Goal: Information Seeking & Learning: Find specific fact

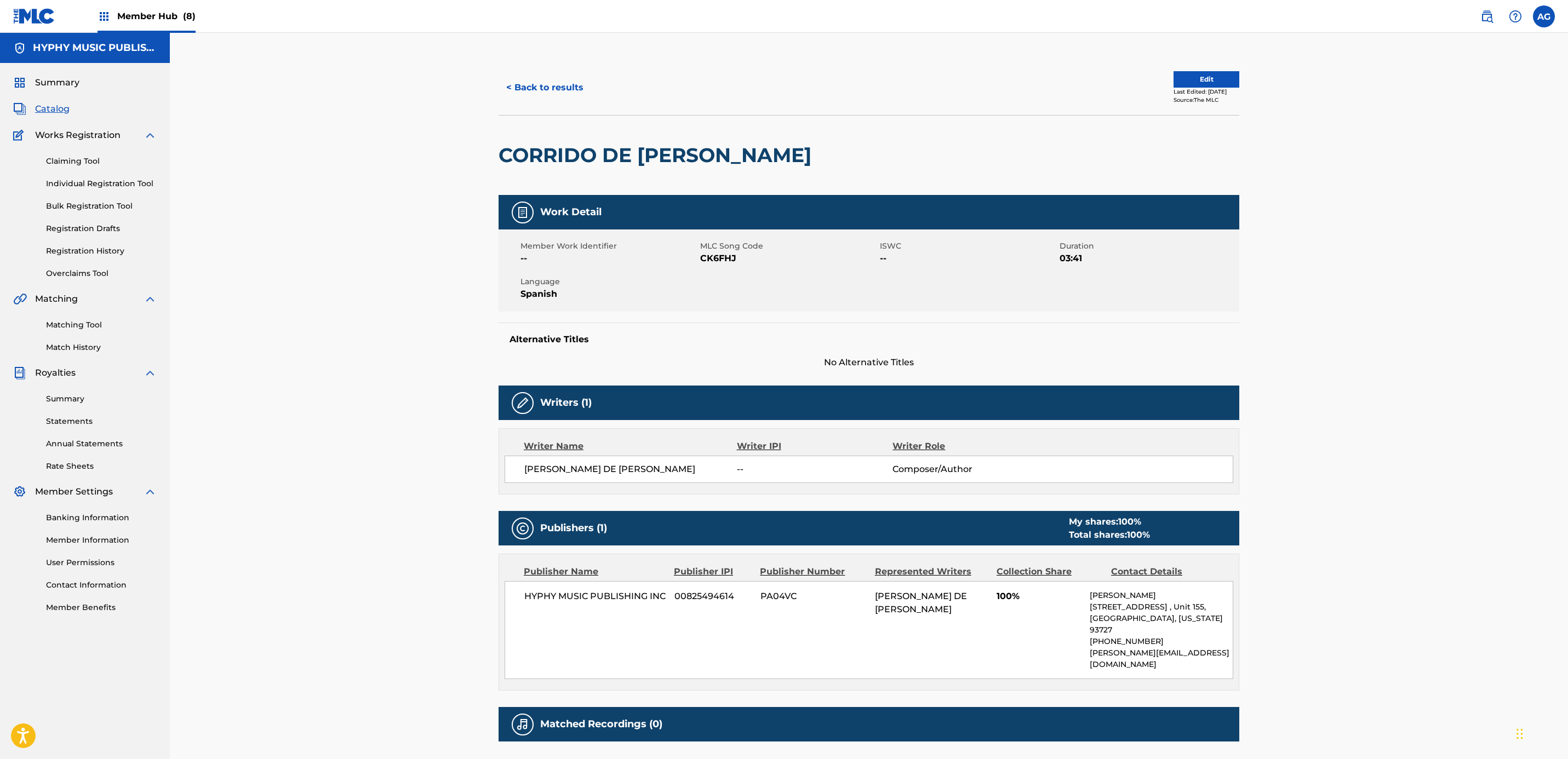
click at [339, 248] on div "< Back to results Edit Last Edited: [DATE] Source: The MLC CORRIDO DE [PERSON_N…" at bounding box center [869, 426] width 1398 height 787
click at [53, 110] on span "Catalog" at bounding box center [52, 109] width 34 height 13
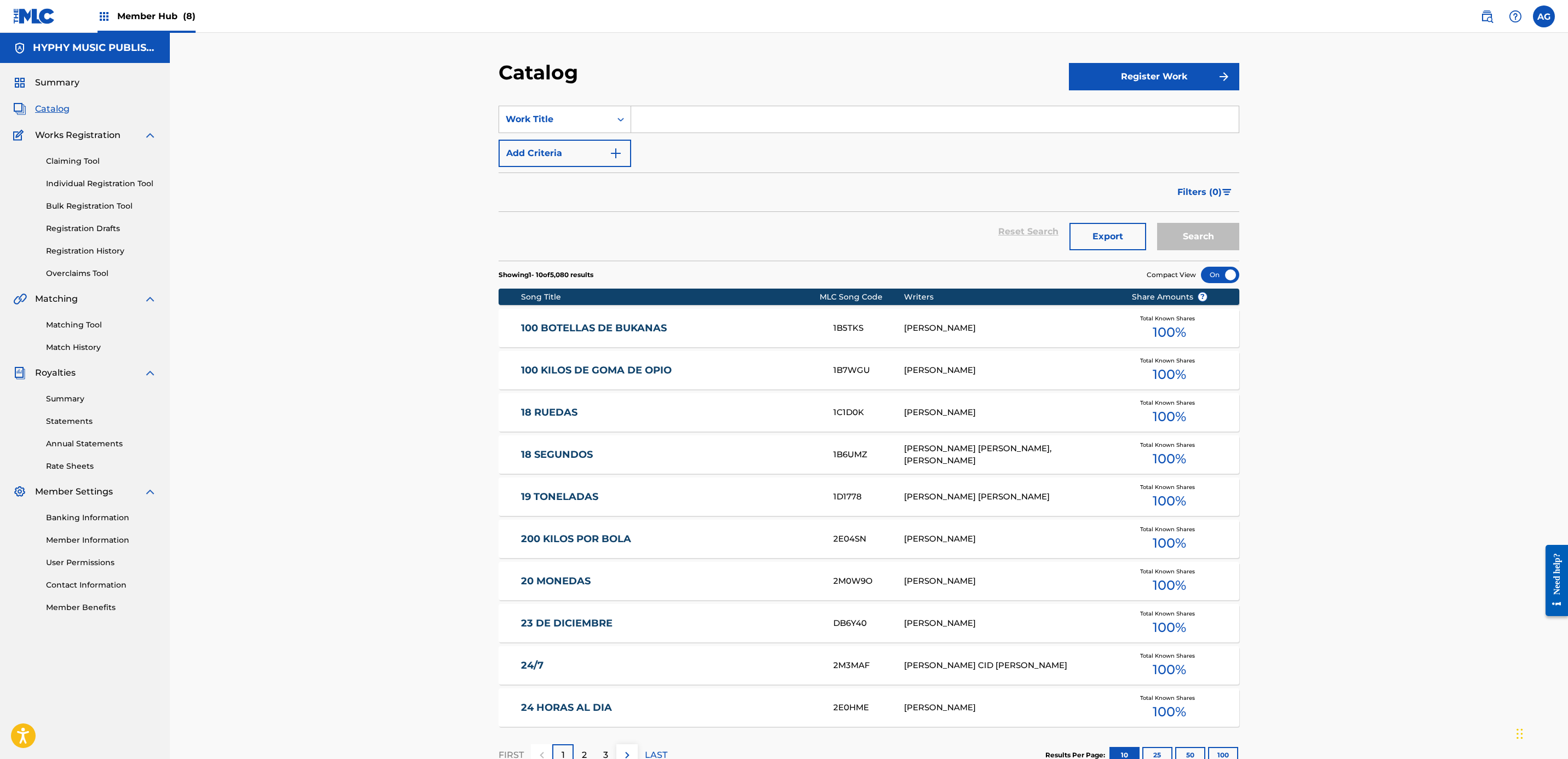
click at [667, 127] on input "Search Form" at bounding box center [935, 119] width 608 height 26
paste input "LS6D3O"
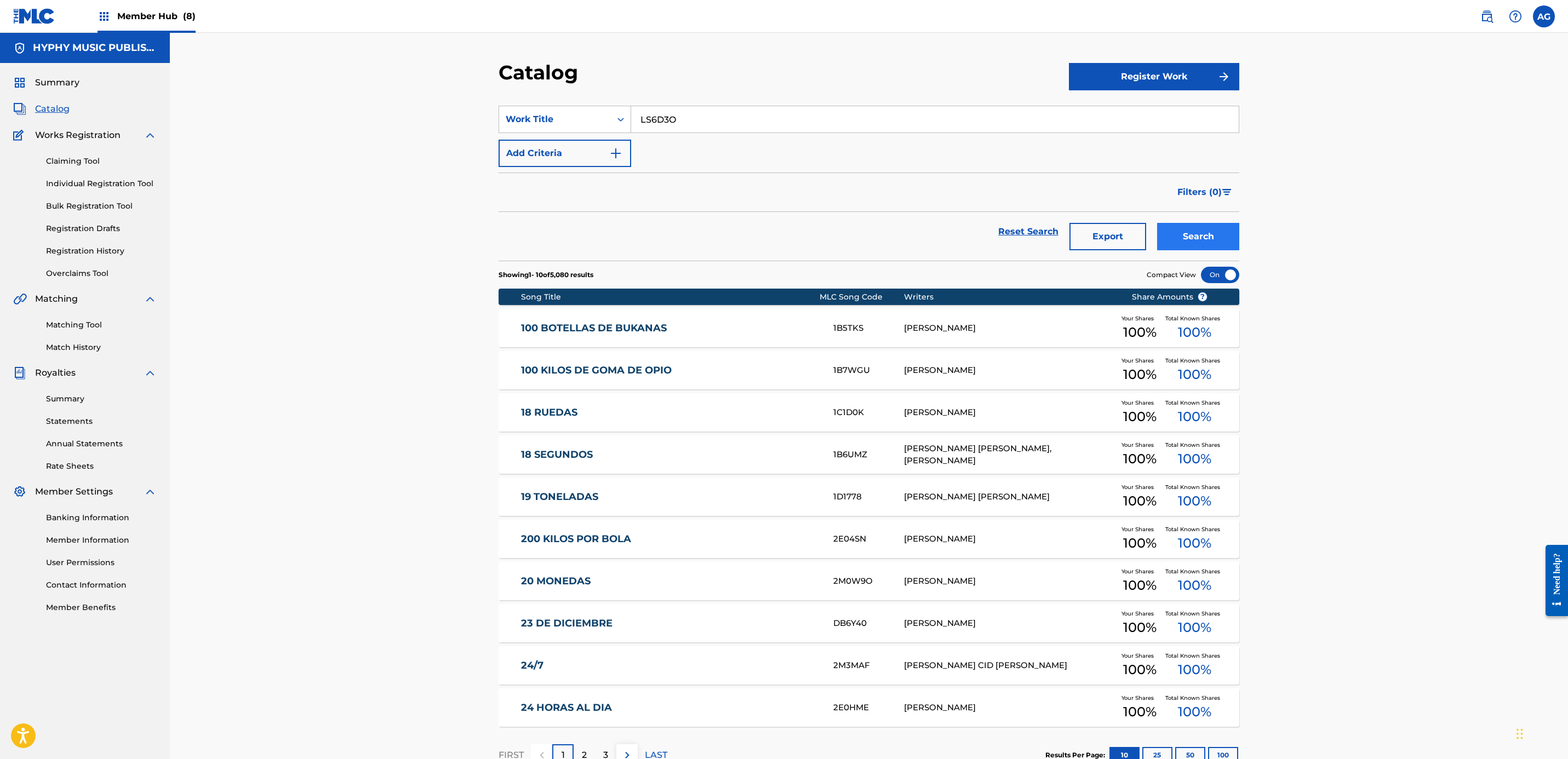
type input "LS6D3O"
click at [1187, 231] on button "Search" at bounding box center [1197, 236] width 82 height 27
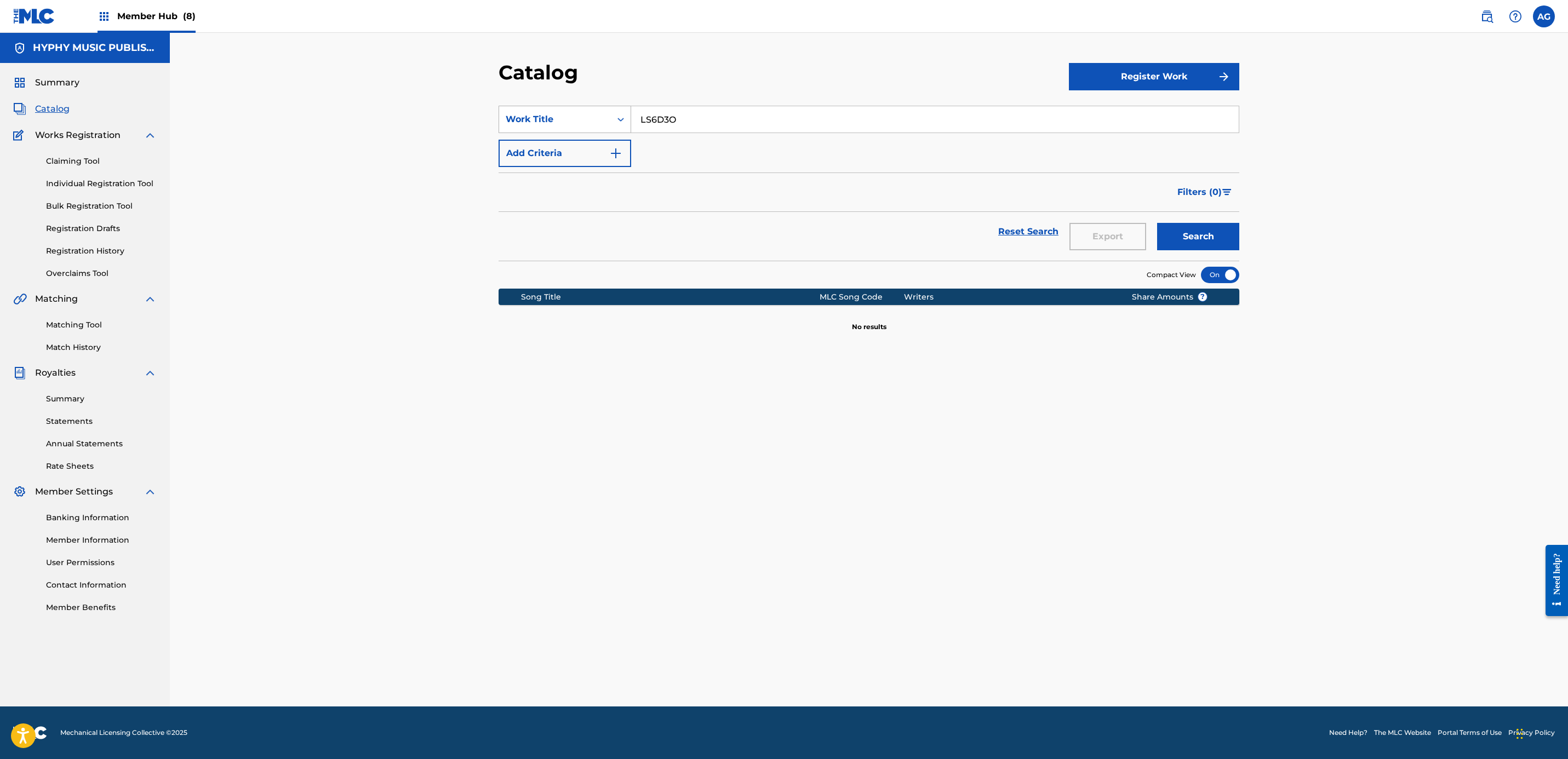
click at [536, 120] on div "Work Title" at bounding box center [554, 119] width 98 height 13
click at [558, 224] on div "MLC Song Code" at bounding box center [564, 229] width 131 height 27
click at [680, 109] on input "Search Form" at bounding box center [935, 119] width 608 height 26
paste input "LS6D3O"
type input "LS6D3O"
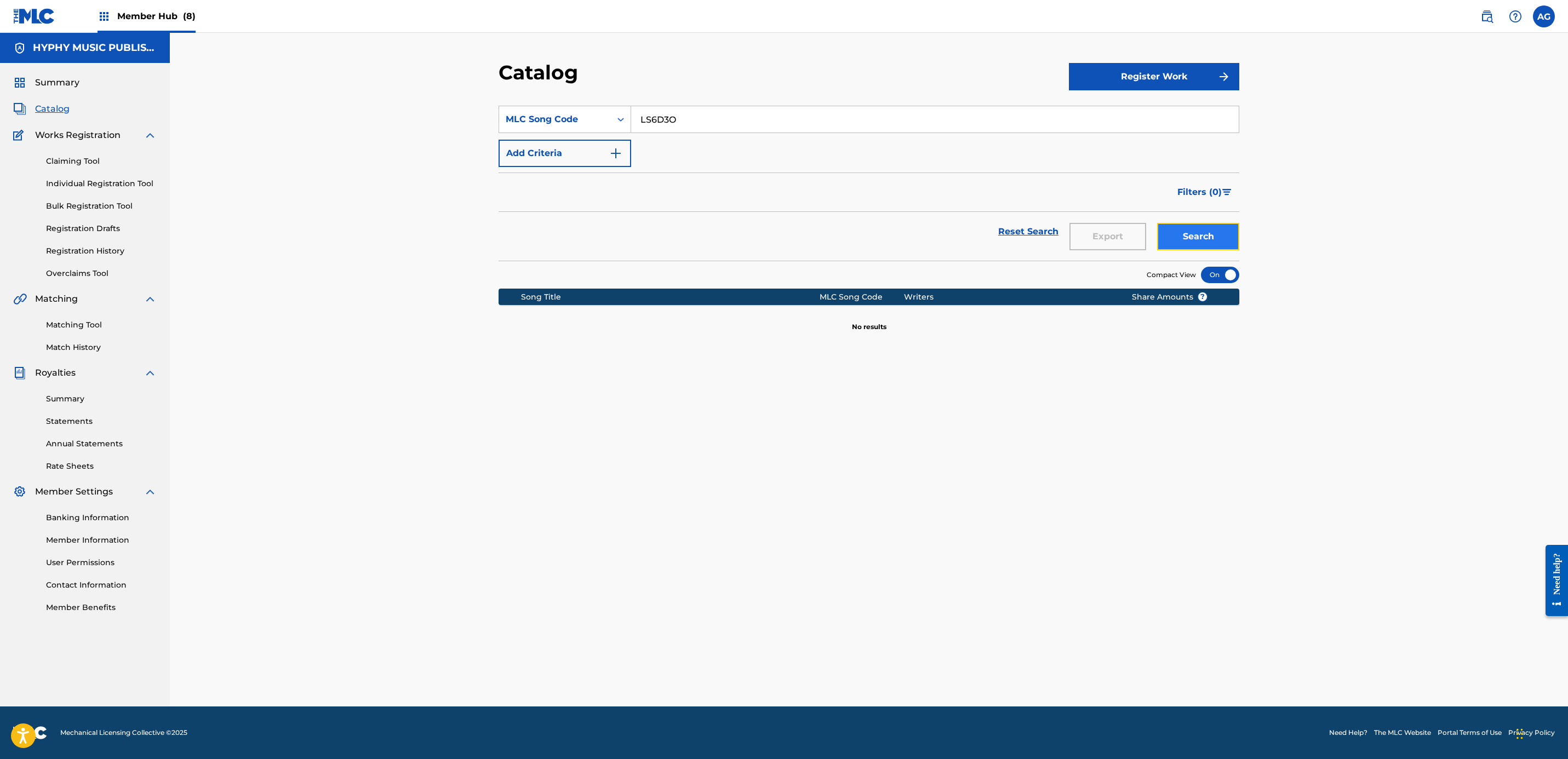
click at [1208, 241] on button "Search" at bounding box center [1197, 236] width 82 height 27
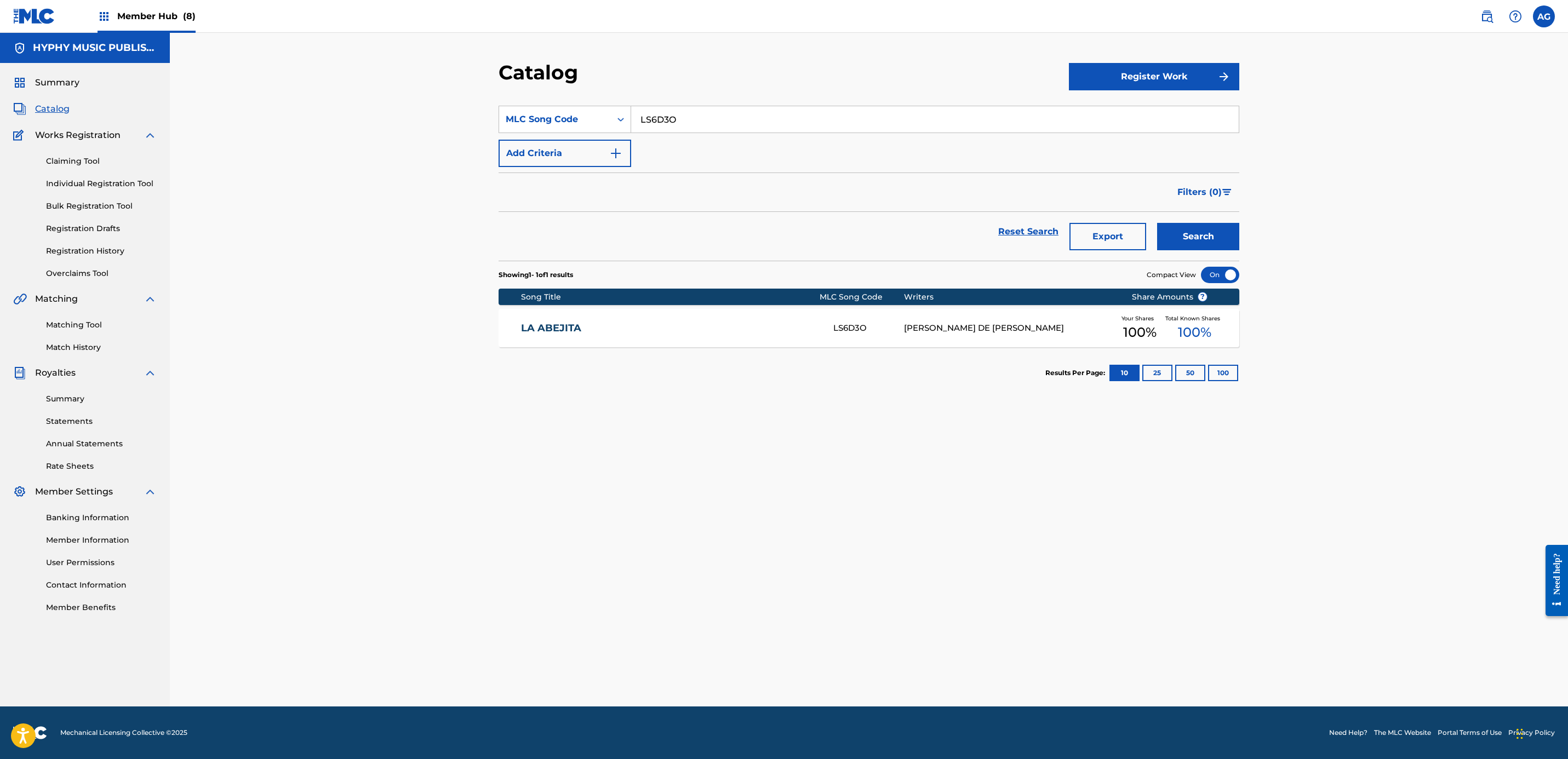
click at [712, 328] on link "LA ABEJITA" at bounding box center [670, 328] width 298 height 13
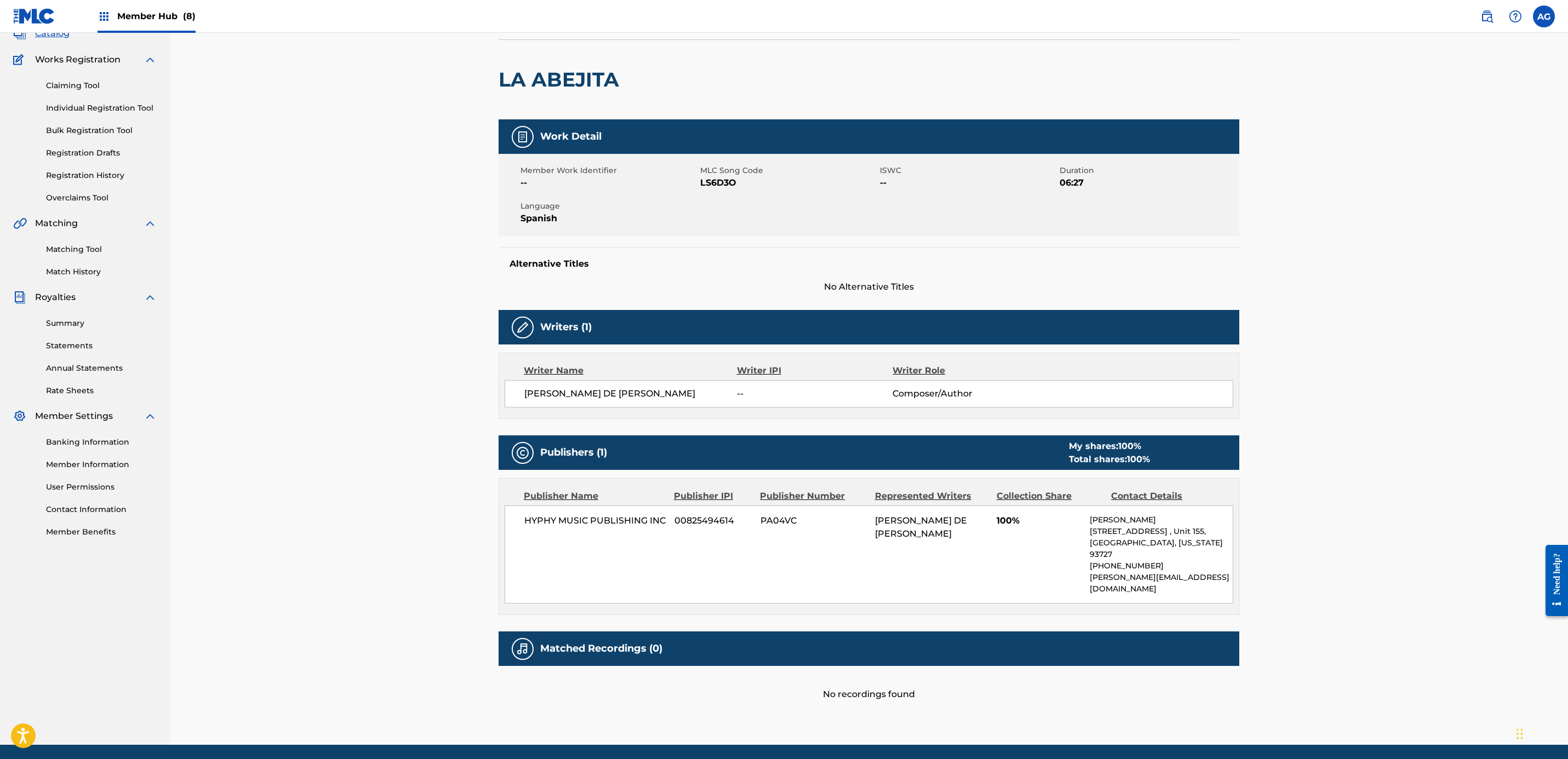
scroll to position [116, 0]
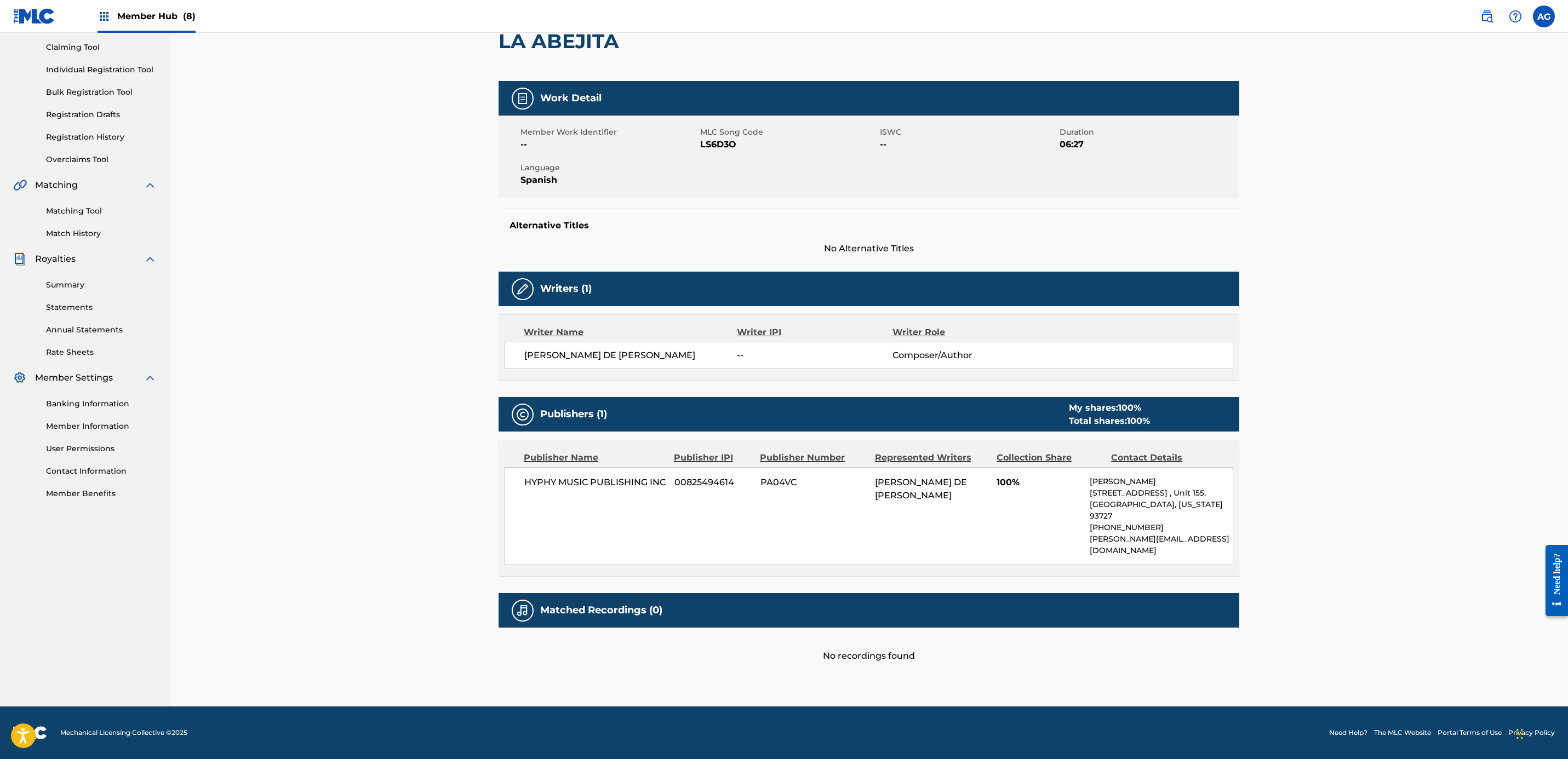
drag, startPoint x: 460, startPoint y: 348, endPoint x: 459, endPoint y: 388, distance: 40.0
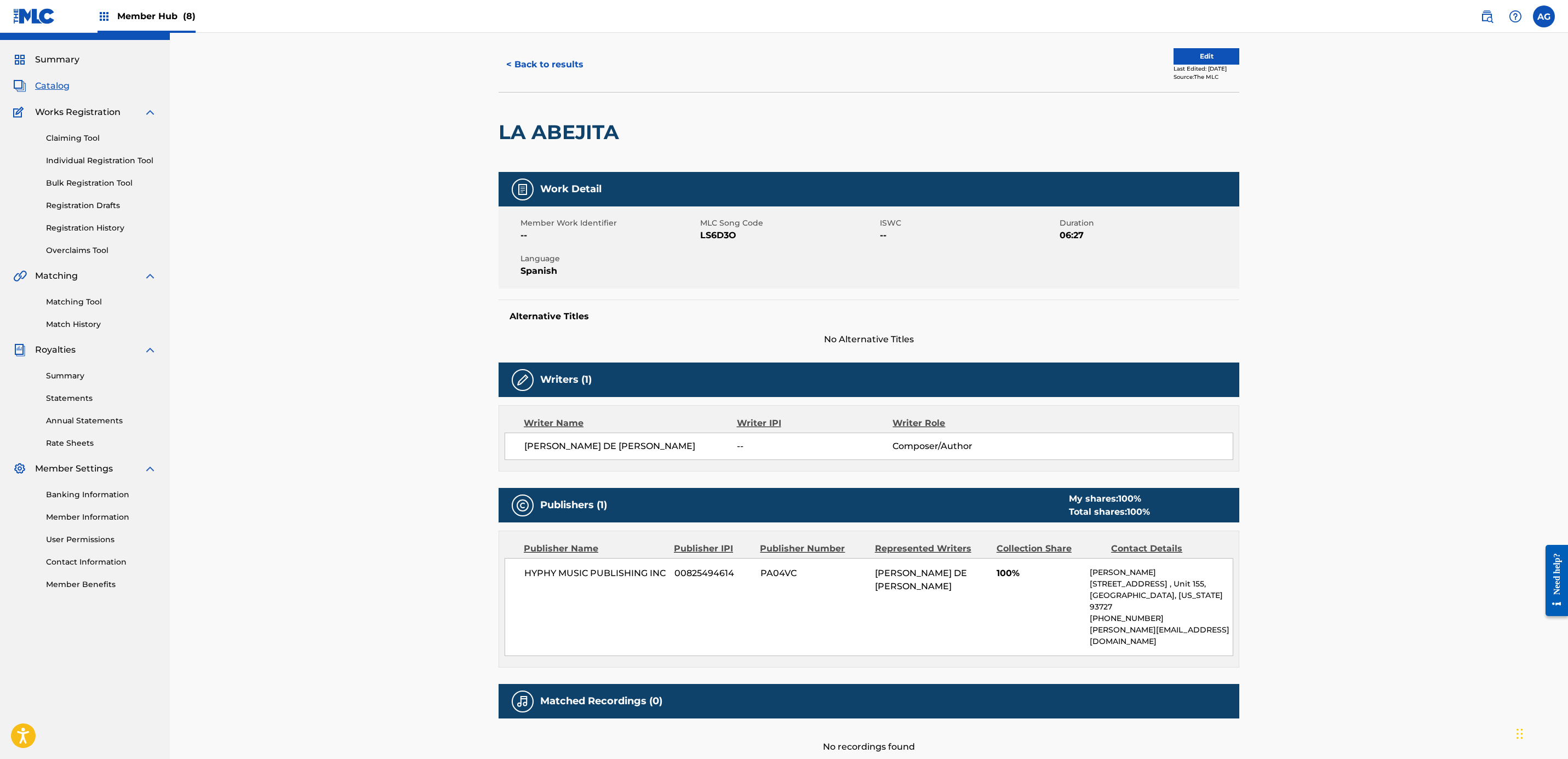
scroll to position [10, 0]
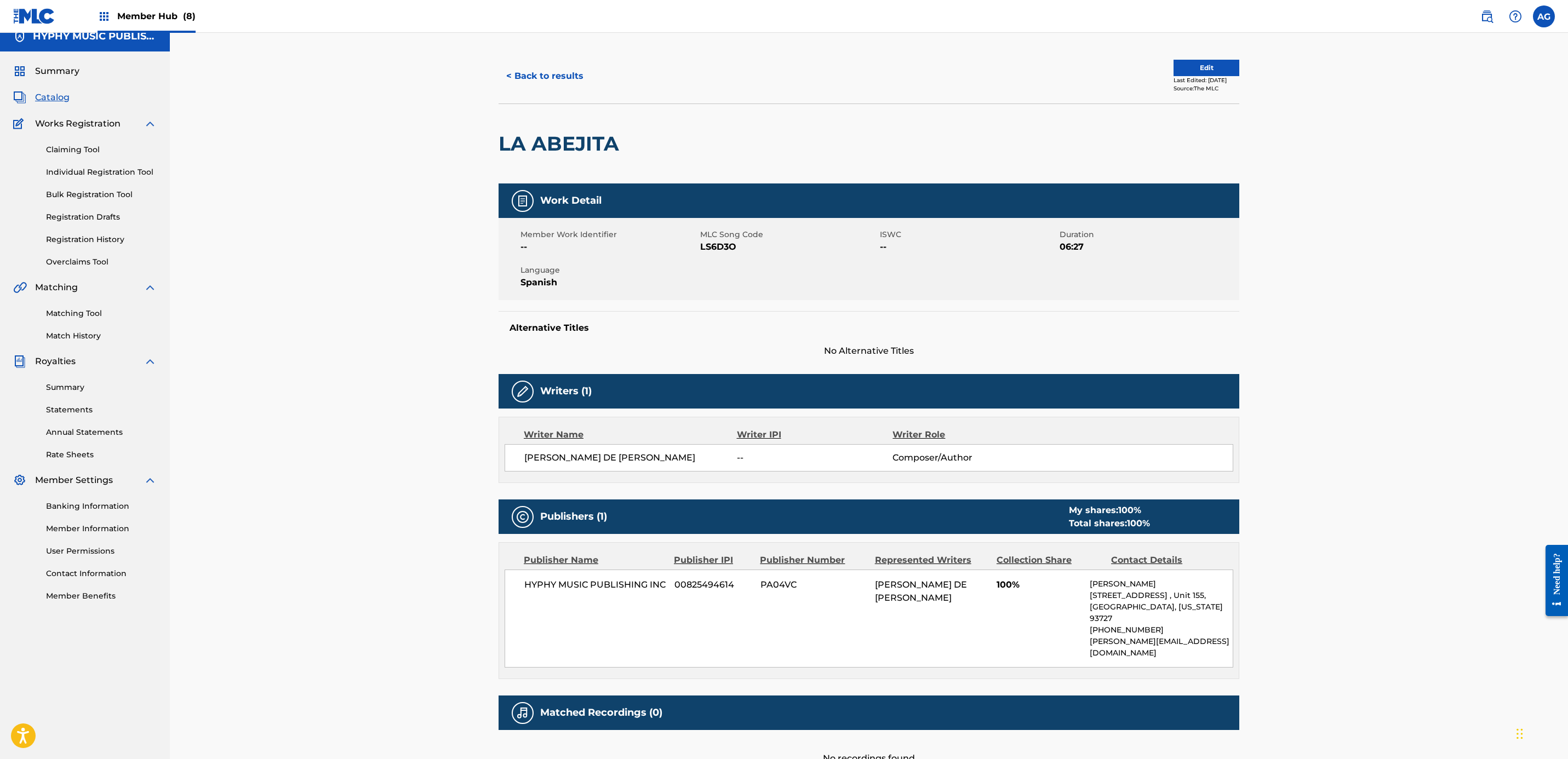
drag, startPoint x: 423, startPoint y: 387, endPoint x: 423, endPoint y: 361, distance: 26.0
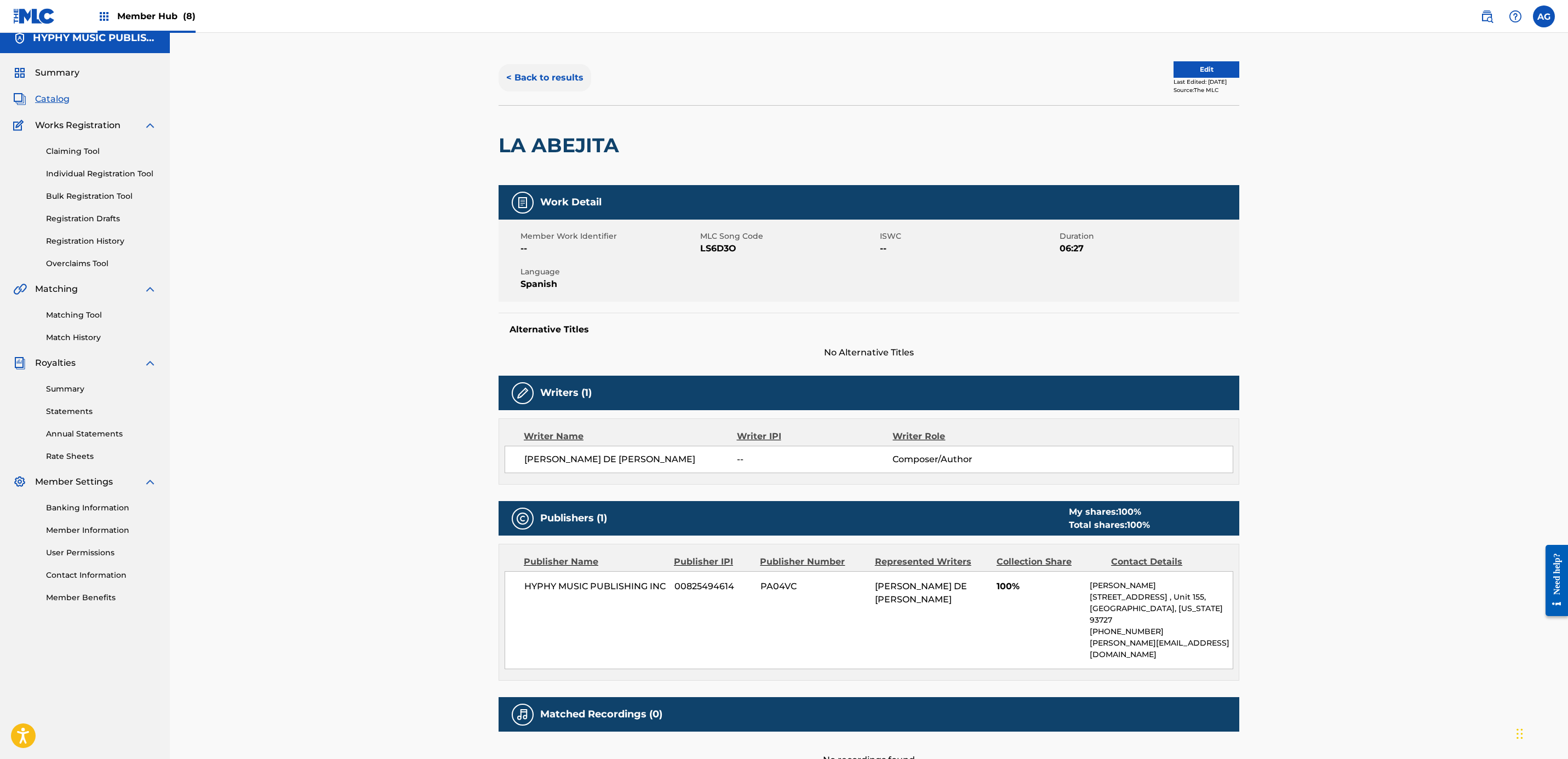
click at [549, 81] on button "< Back to results" at bounding box center [545, 77] width 93 height 27
